Goal: Navigation & Orientation: Find specific page/section

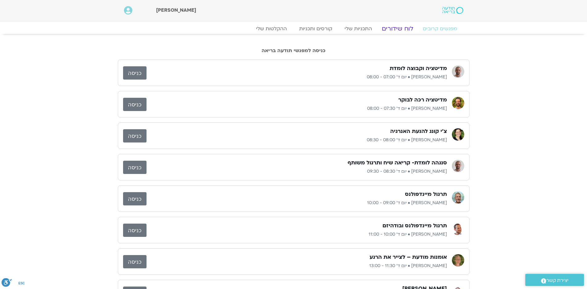
click at [399, 29] on link "לוח שידורים" at bounding box center [397, 28] width 46 height 7
click at [398, 29] on link "לוח שידורים" at bounding box center [397, 28] width 46 height 7
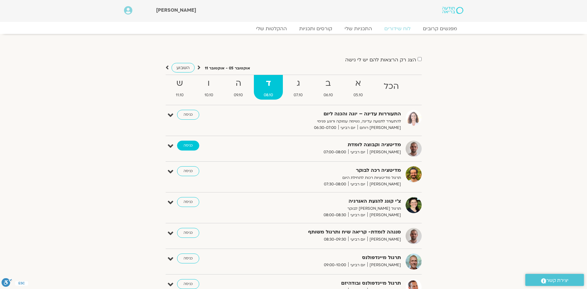
click at [186, 145] on link "כניסה" at bounding box center [188, 146] width 22 height 10
